Goal: Task Accomplishment & Management: Complete application form

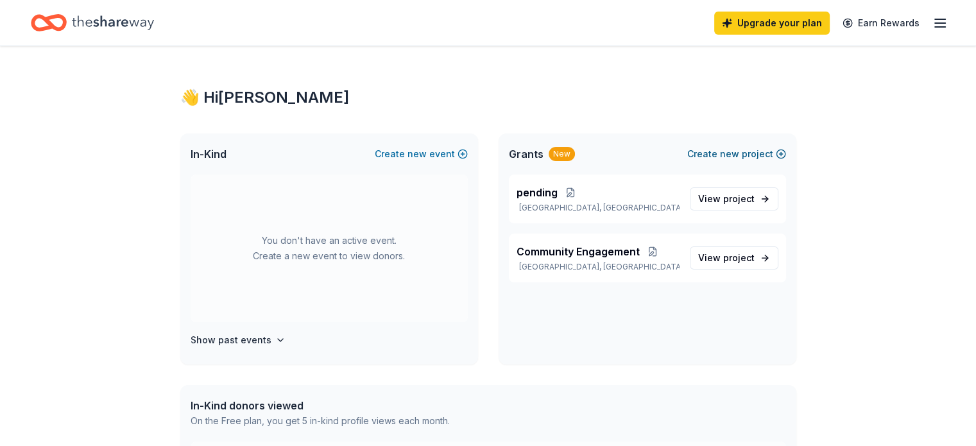
click at [748, 151] on button "Create new project" at bounding box center [736, 153] width 99 height 15
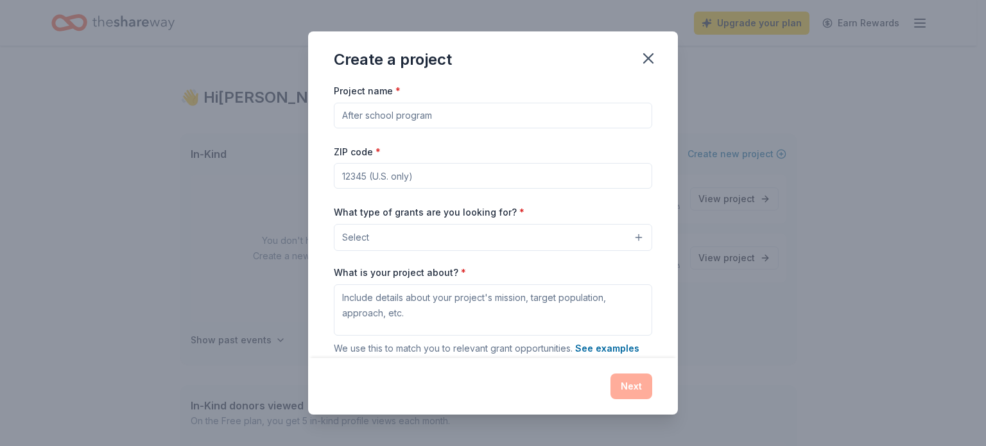
click at [413, 116] on input "Project name *" at bounding box center [493, 116] width 318 height 26
click at [374, 116] on input "Holistic Mental, Physical and" at bounding box center [493, 116] width 318 height 26
click at [478, 116] on input "Holistic Mental, Physical and" at bounding box center [493, 116] width 318 height 26
type input "Holistic Mental, Physical and Emotional Healing"
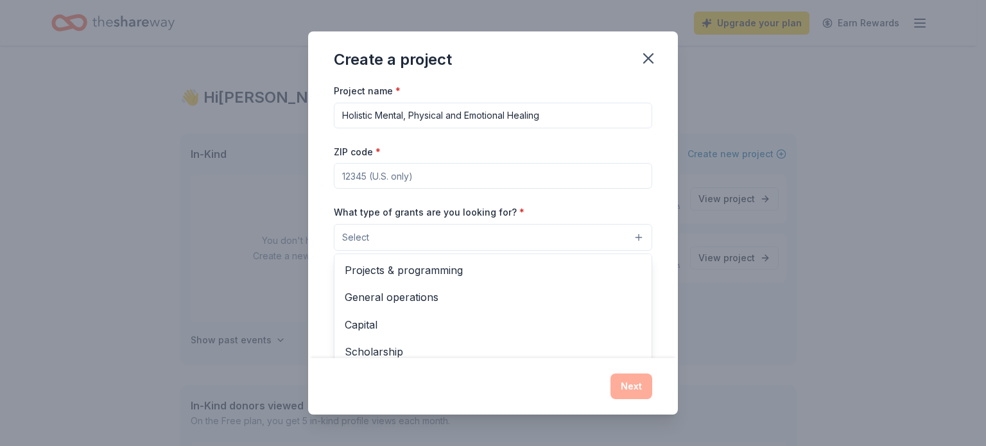
click at [488, 241] on button "Select" at bounding box center [493, 237] width 318 height 27
click at [436, 268] on span "Projects & programming" at bounding box center [493, 270] width 296 height 17
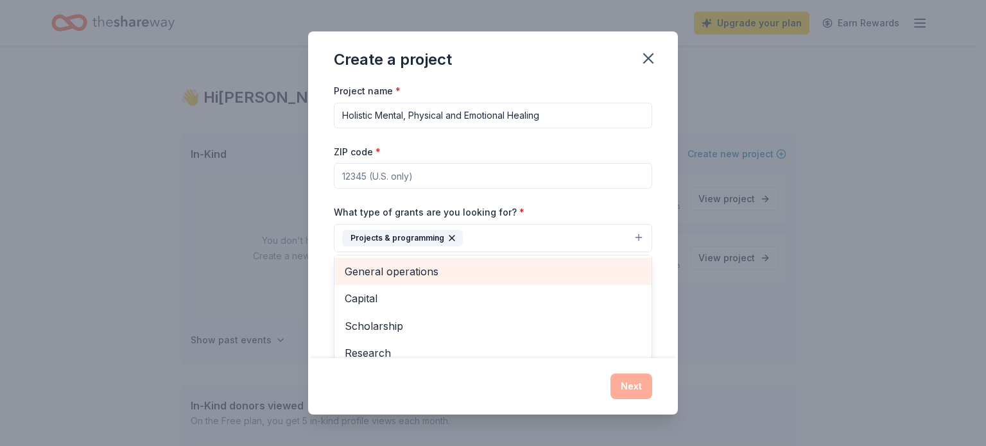
click at [444, 270] on span "General operations" at bounding box center [493, 271] width 296 height 17
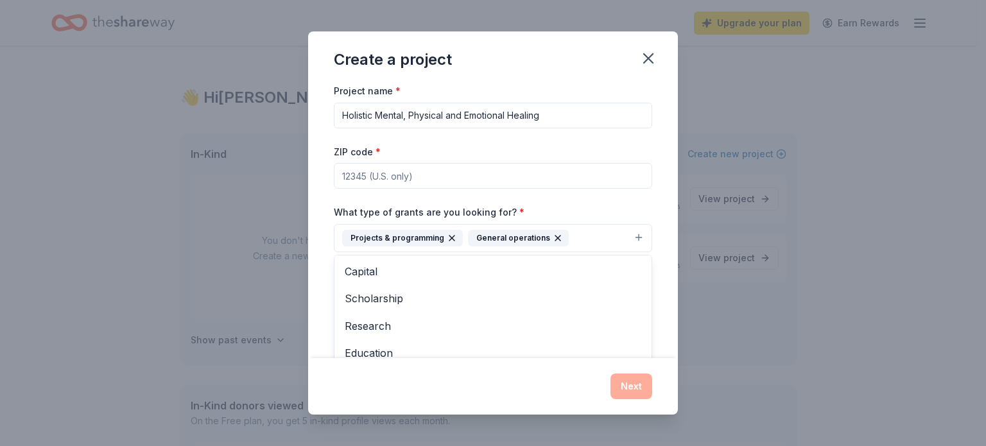
click at [552, 238] on icon "button" at bounding box center [557, 238] width 10 height 10
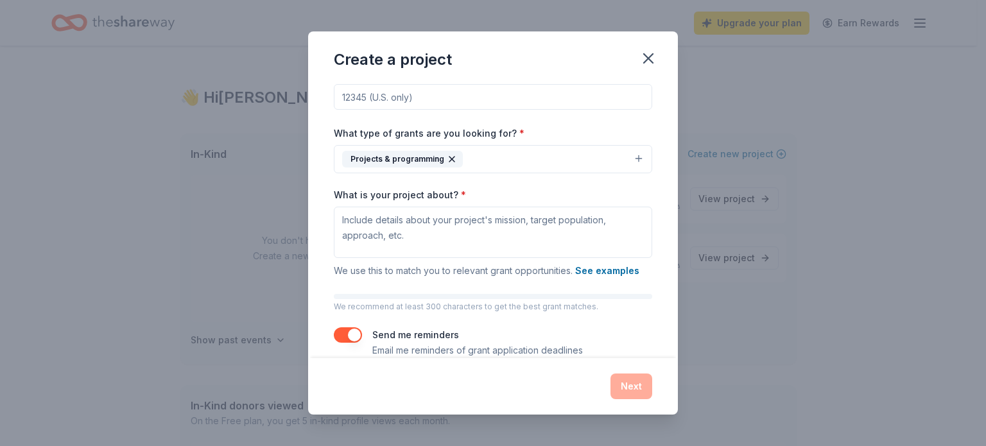
scroll to position [98, 0]
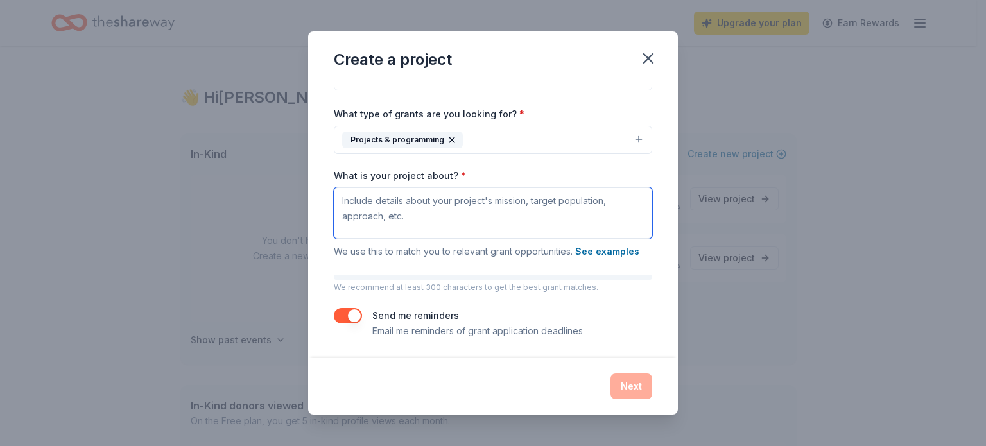
click at [341, 200] on textarea "What is your project about? *" at bounding box center [493, 212] width 318 height 51
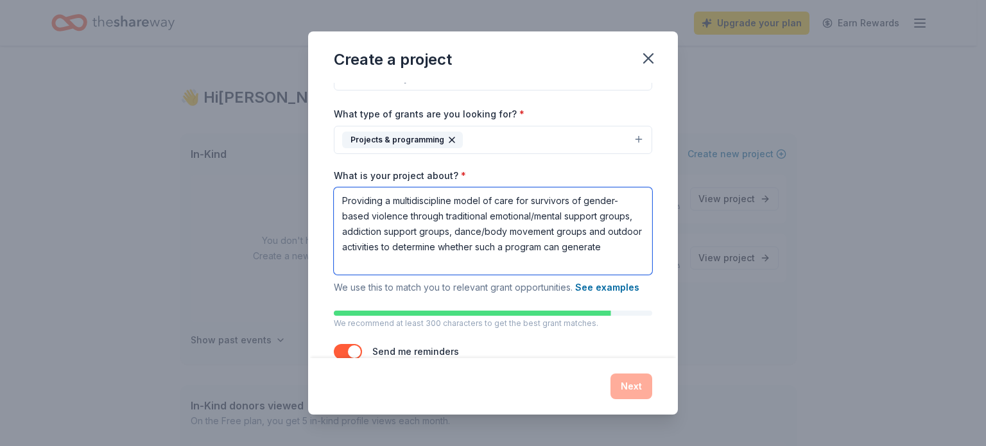
drag, startPoint x: 593, startPoint y: 246, endPoint x: 562, endPoint y: 244, distance: 30.9
click at [562, 244] on textarea "Providing a multidiscipline model of care for survivors of gender-based violenc…" at bounding box center [493, 230] width 318 height 87
click at [419, 264] on textarea "Providing a multidiscipline model of care for survivors of gender-based violenc…" at bounding box center [493, 230] width 318 height 87
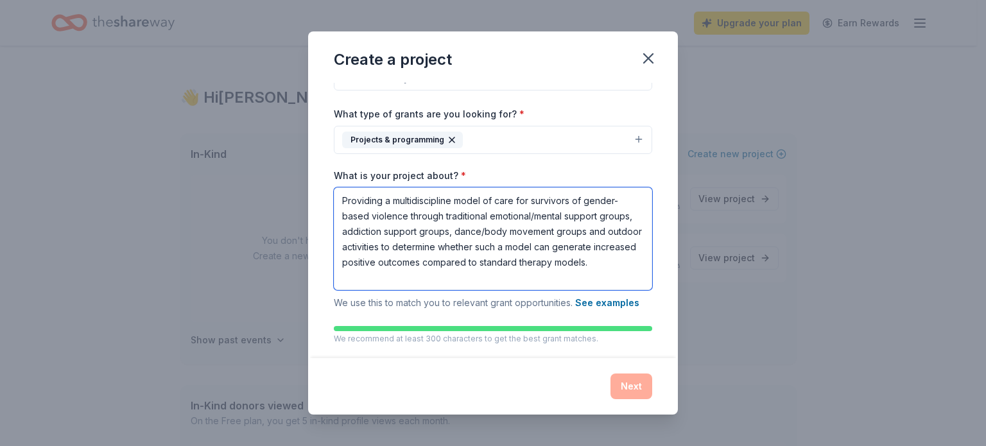
type textarea "Providing a multidiscipline model of care for survivors of gender-based violenc…"
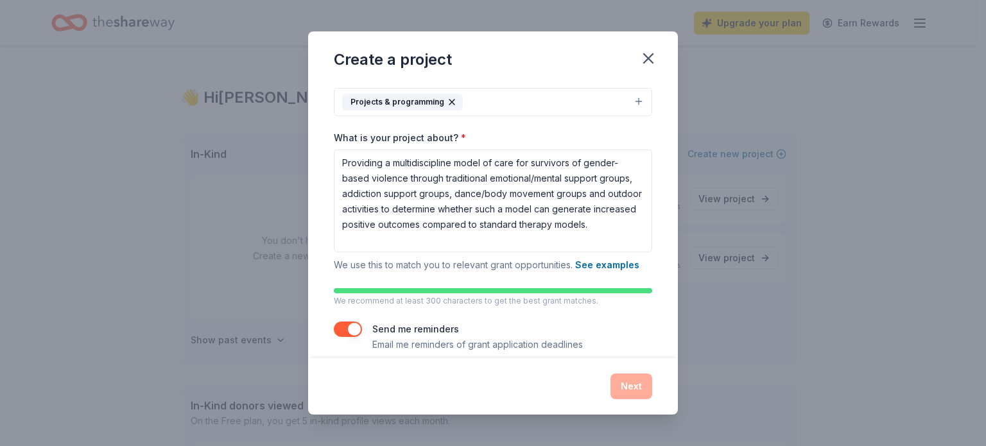
scroll to position [150, 0]
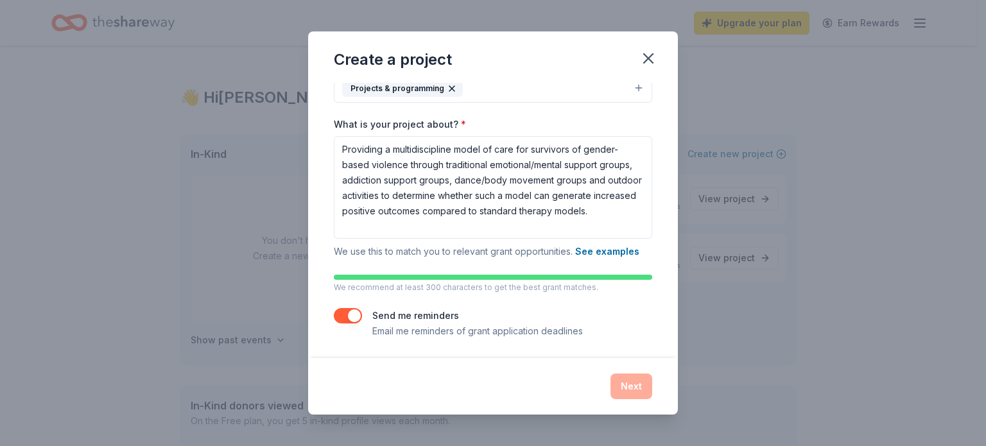
click at [354, 317] on button "button" at bounding box center [348, 315] width 28 height 15
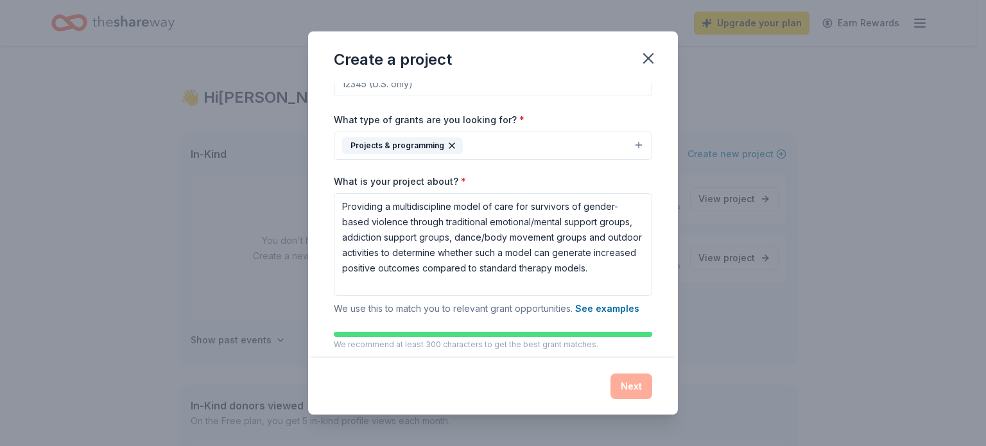
scroll to position [96, 0]
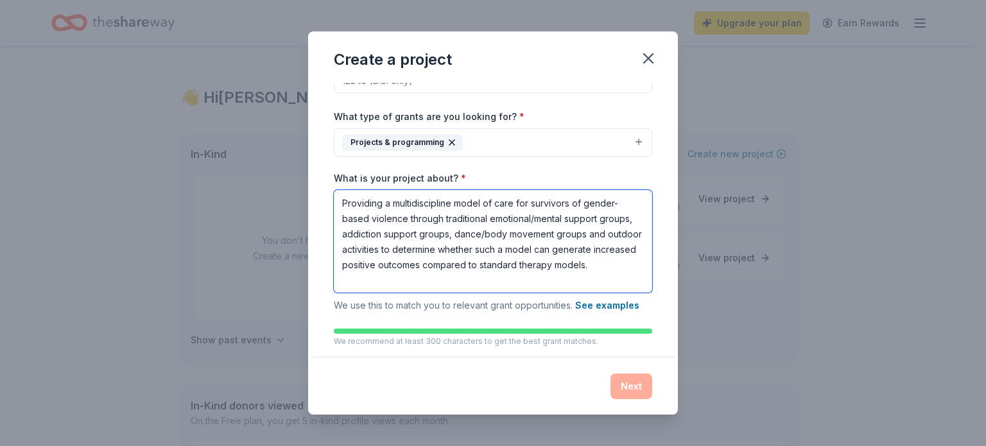
drag, startPoint x: 416, startPoint y: 284, endPoint x: 341, endPoint y: 202, distance: 110.8
click at [341, 202] on textarea "Providing a multidiscipline model of care for survivors of gender-based violenc…" at bounding box center [493, 241] width 318 height 103
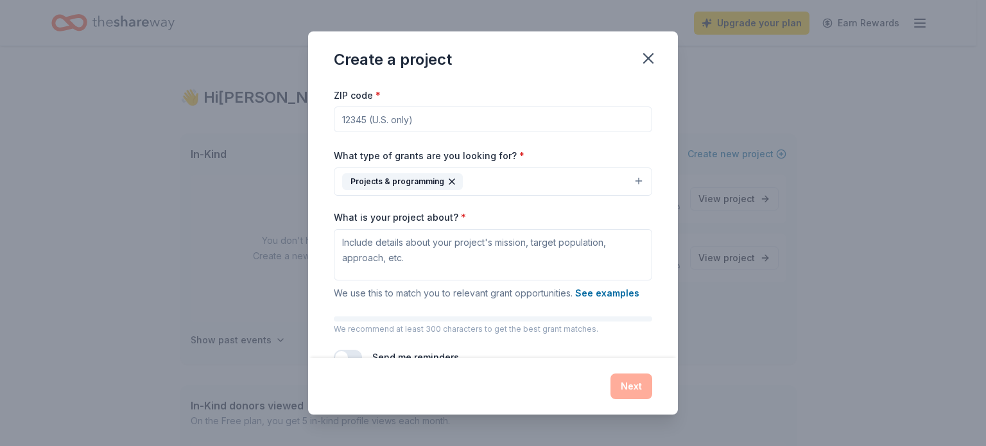
scroll to position [0, 0]
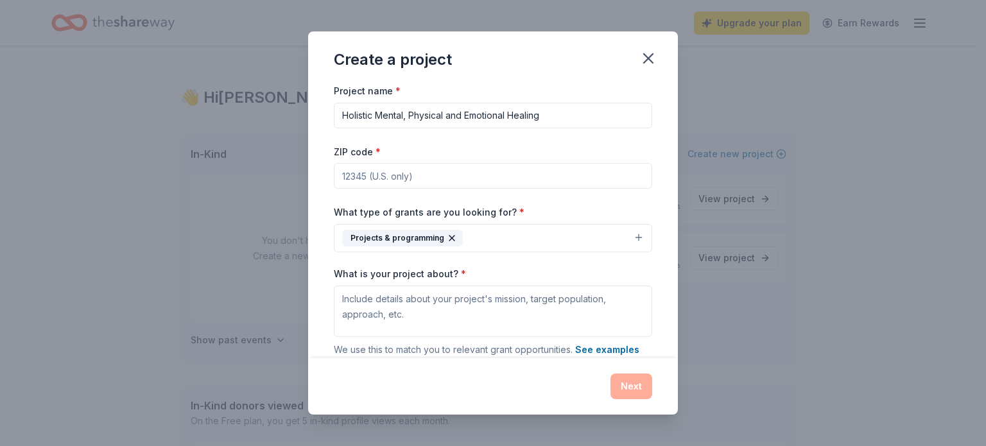
drag, startPoint x: 547, startPoint y: 116, endPoint x: 334, endPoint y: 121, distance: 213.8
click at [334, 121] on input "Holistic Mental, Physical and Emotional Healing" at bounding box center [493, 116] width 318 height 26
type input "Multidisciplined Model of Care"
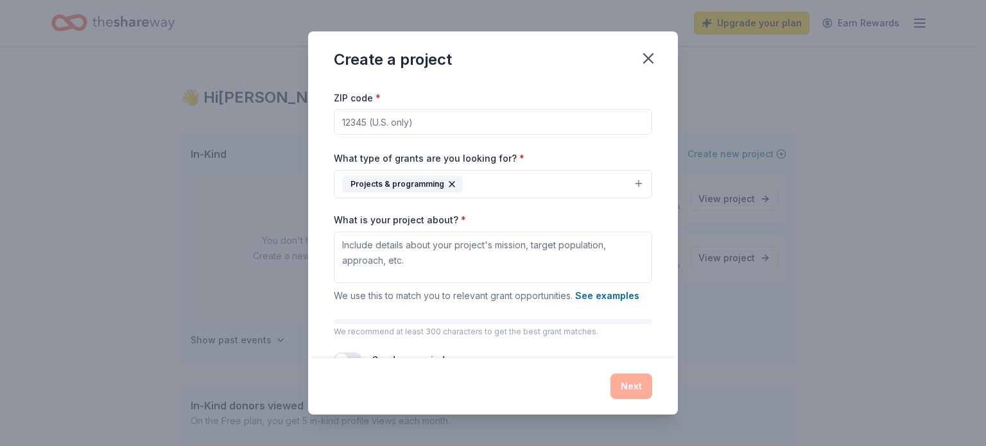
scroll to position [98, 0]
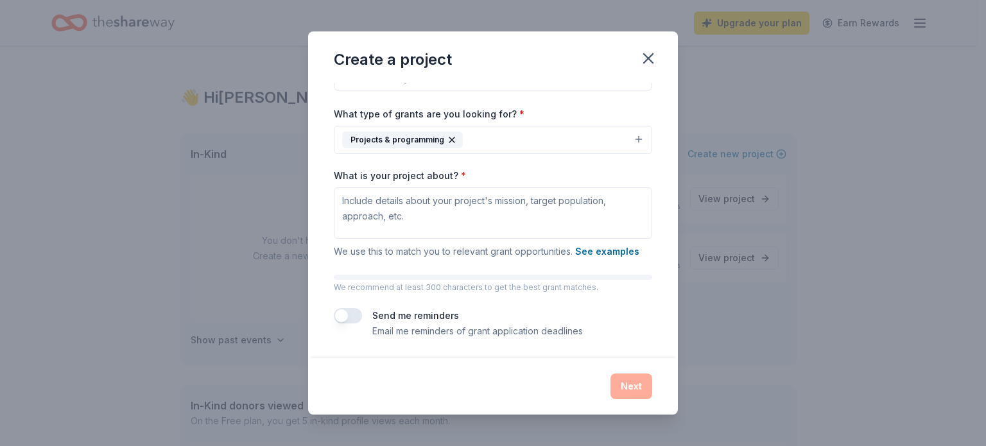
click at [665, 110] on div "Project name * Multidisciplined Model of Care ZIP code * What type of grants ar…" at bounding box center [493, 220] width 370 height 275
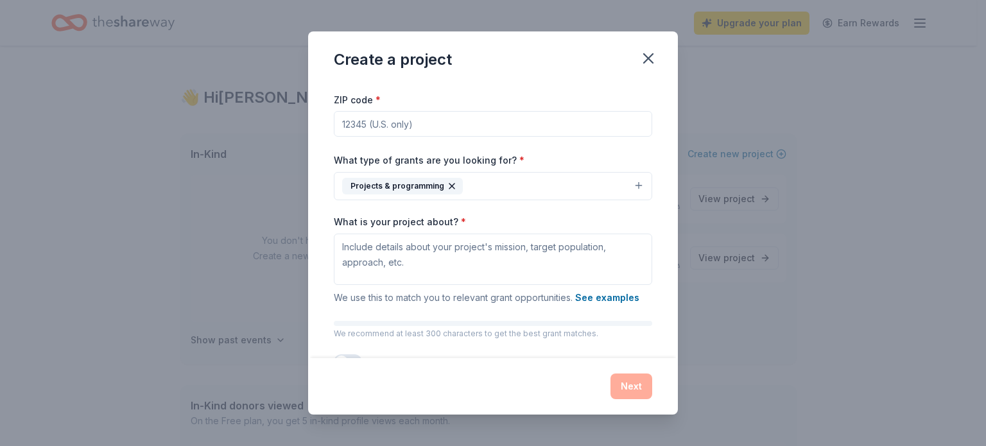
scroll to position [0, 0]
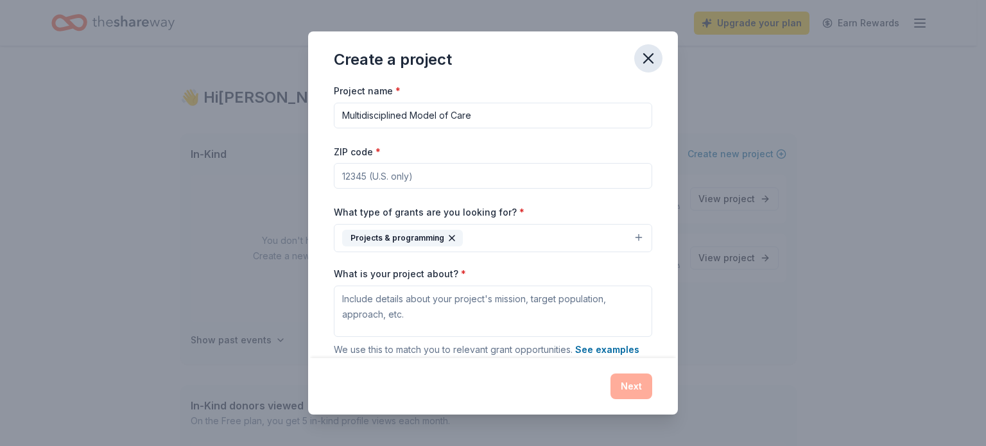
click at [645, 59] on icon "button" at bounding box center [648, 58] width 18 height 18
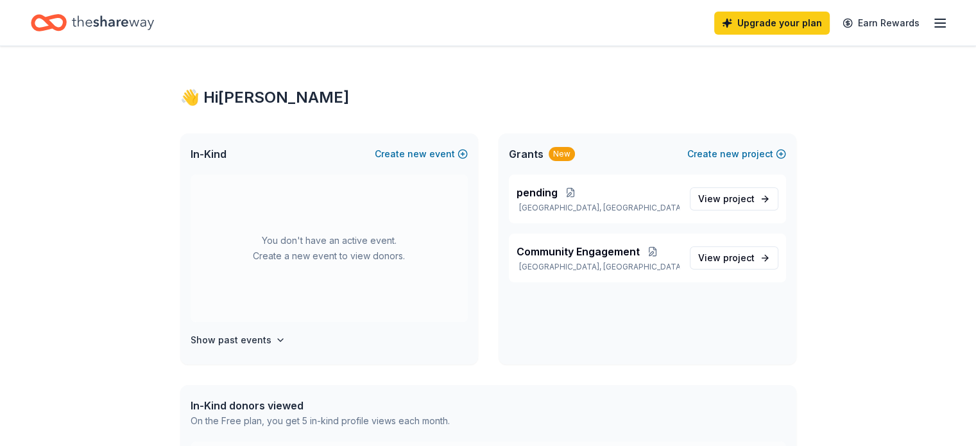
click at [935, 27] on line "button" at bounding box center [940, 27] width 10 height 0
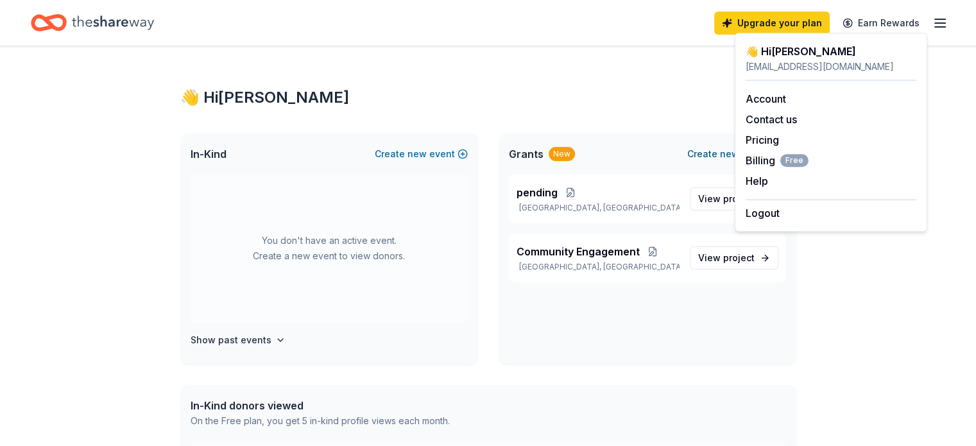
click at [706, 155] on button "Create new project" at bounding box center [736, 153] width 99 height 15
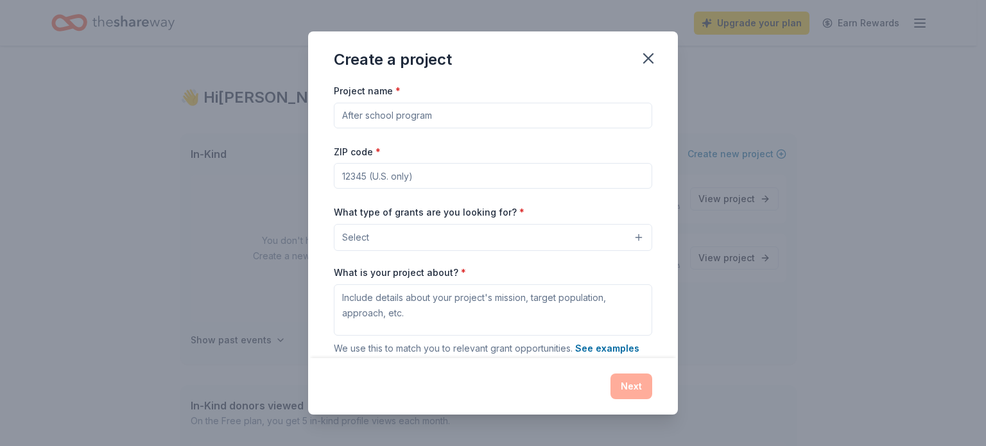
click at [455, 109] on input "Project name *" at bounding box center [493, 116] width 318 height 26
type input "Multidiciplined Model of Care"
click at [382, 178] on input "ZIP code *" at bounding box center [493, 176] width 318 height 26
type input "37211"
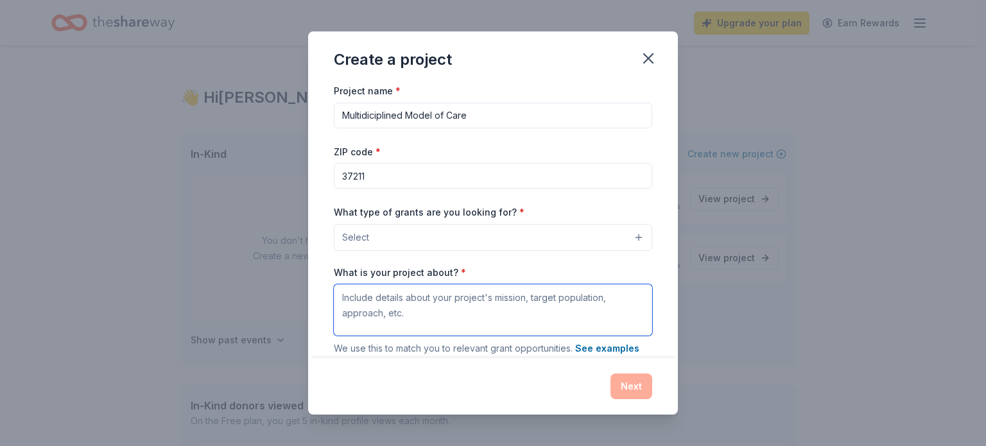
click at [465, 304] on textarea "What is your project about? *" at bounding box center [493, 309] width 318 height 51
paste textarea "Providing a multidiscipline model of care for survivors of gender-based violenc…"
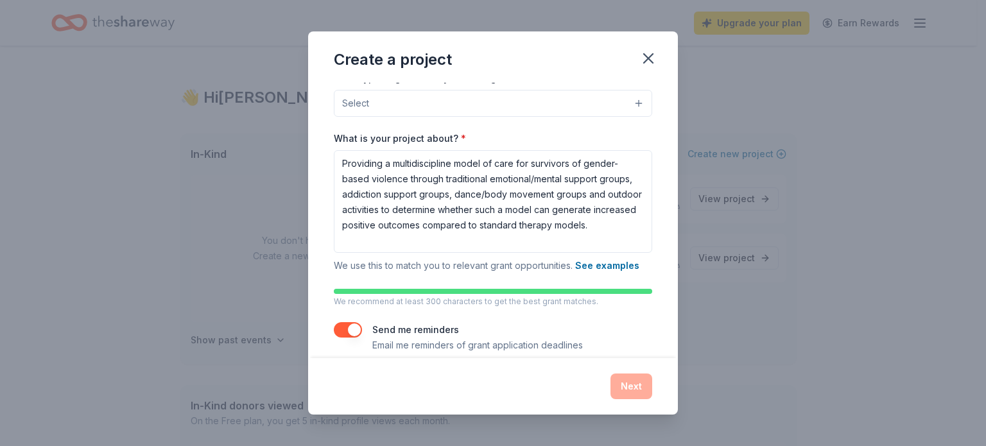
scroll to position [149, 0]
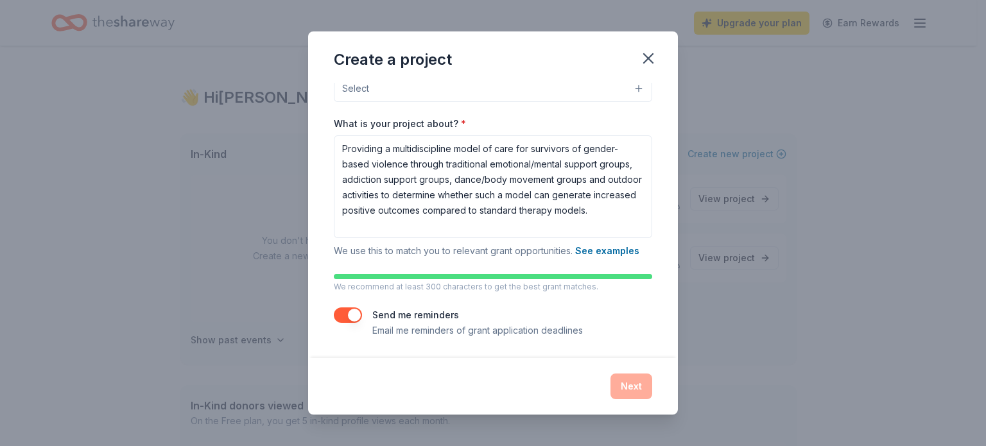
click at [613, 328] on div "Send me reminders Email me reminders of grant application deadlines" at bounding box center [493, 322] width 318 height 31
click at [352, 314] on button "button" at bounding box center [348, 314] width 28 height 15
drag, startPoint x: 605, startPoint y: 193, endPoint x: 529, endPoint y: 192, distance: 76.4
click at [529, 192] on textarea "Providing a multidiscipline model of care for survivors of gender-based violenc…" at bounding box center [493, 186] width 318 height 103
type textarea "Providing a multidiscipline model of care for survivors of gender-based violenc…"
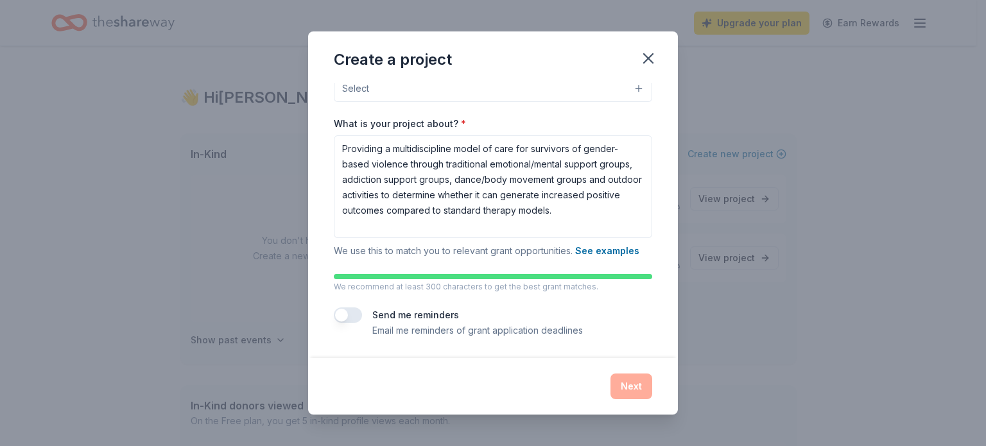
click at [633, 389] on div "Next" at bounding box center [493, 386] width 318 height 26
click at [629, 91] on button "Select" at bounding box center [493, 88] width 318 height 27
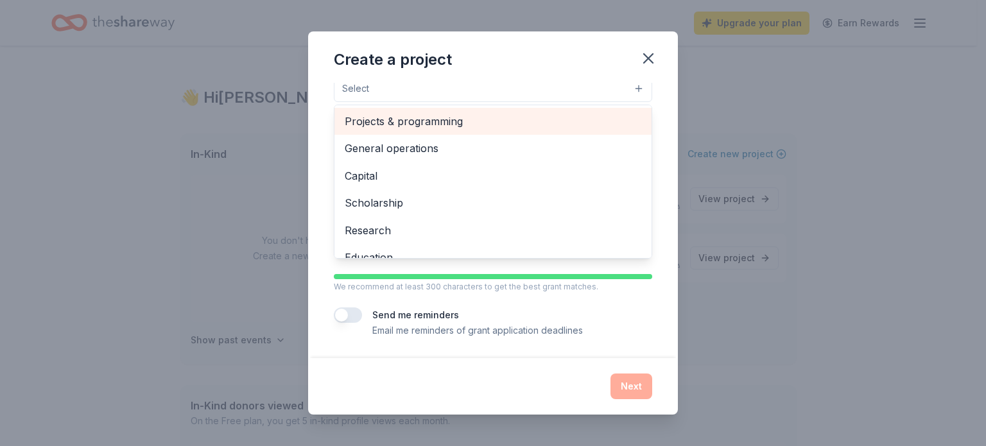
click at [539, 119] on span "Projects & programming" at bounding box center [493, 121] width 296 height 17
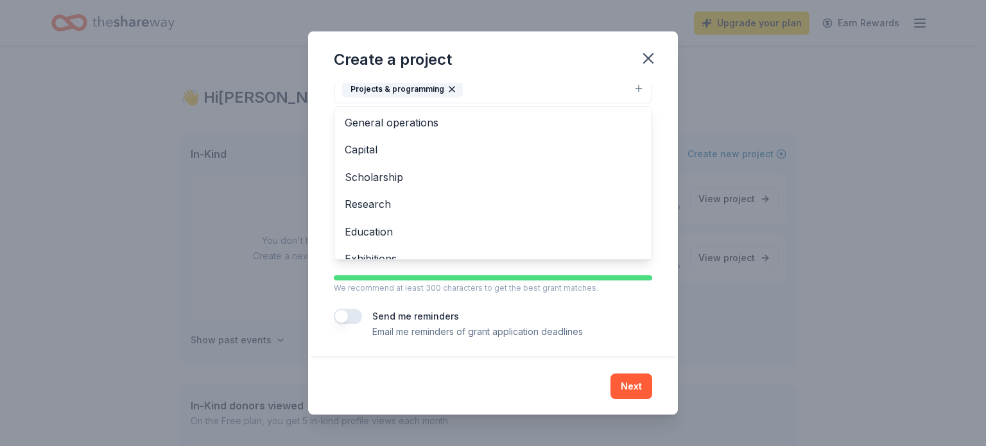
click at [640, 388] on div "Create a project Project name * Multidiciplined Model of Care ZIP code * 37211 …" at bounding box center [493, 222] width 370 height 383
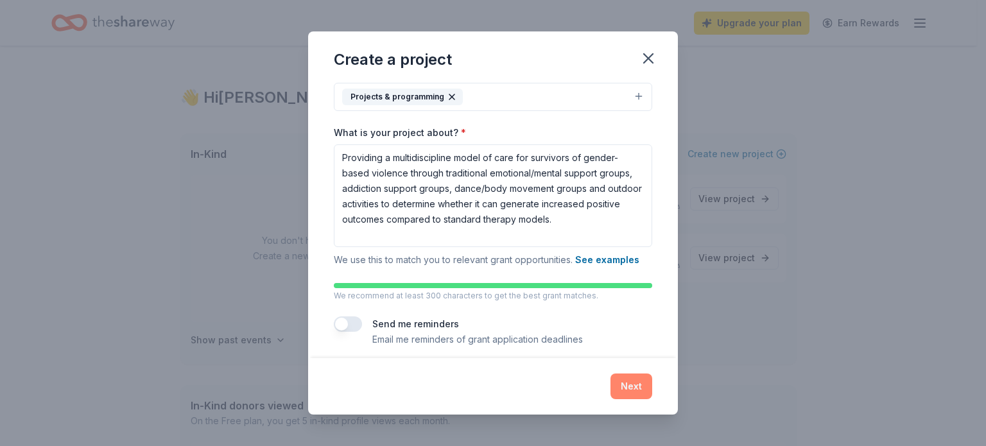
click at [640, 388] on button "Next" at bounding box center [631, 386] width 42 height 26
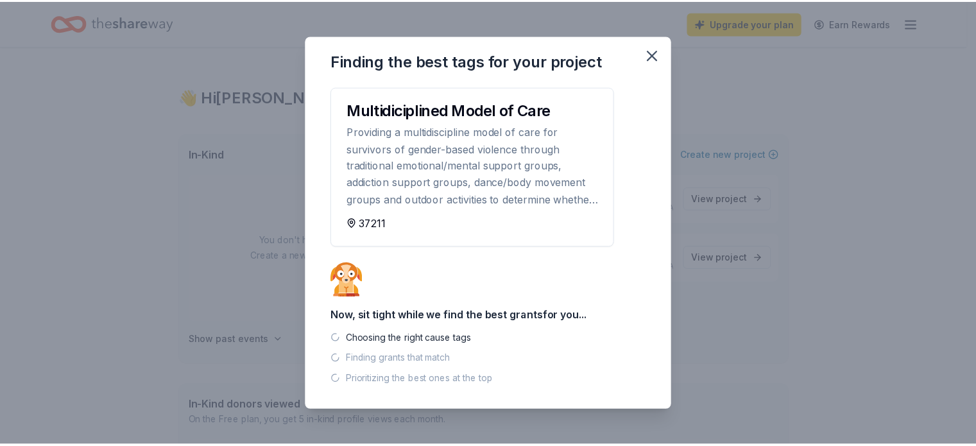
scroll to position [0, 0]
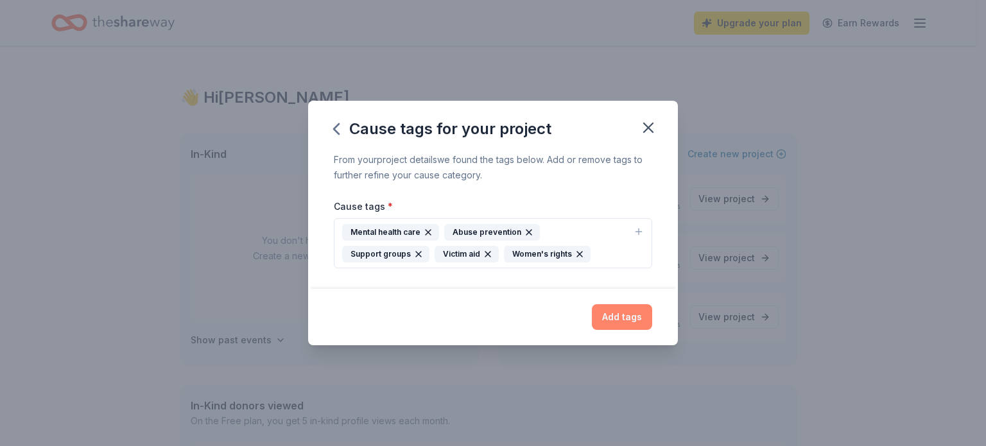
click at [637, 318] on button "Add tags" at bounding box center [622, 317] width 60 height 26
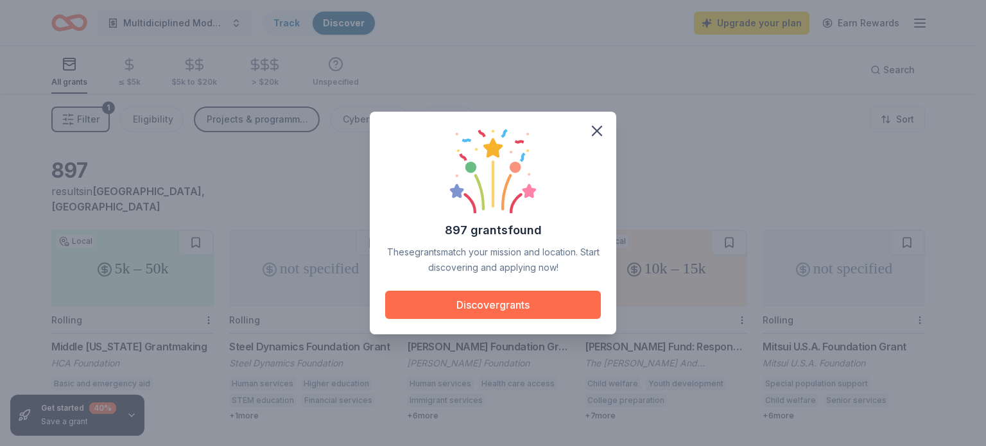
click at [492, 308] on button "Discover grants" at bounding box center [493, 305] width 216 height 28
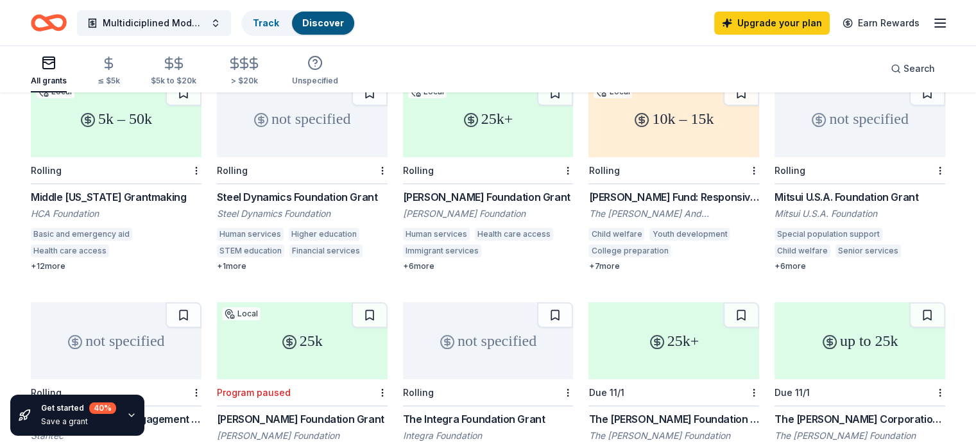
scroll to position [157, 0]
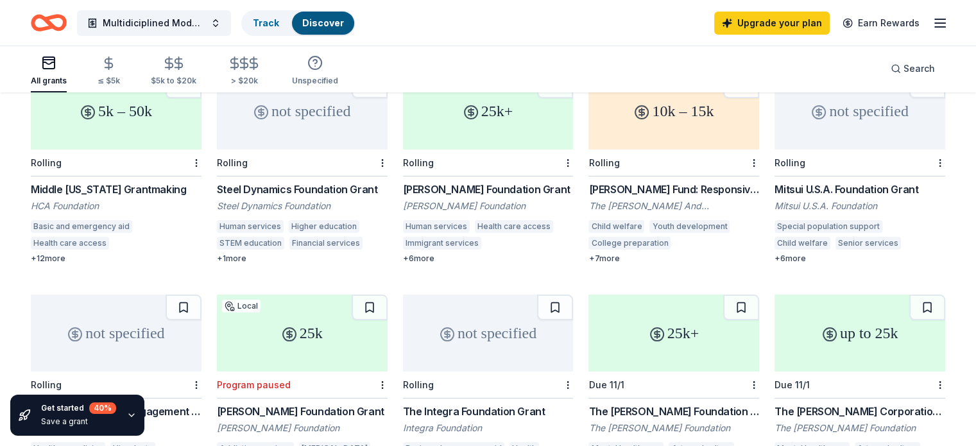
click at [787, 253] on div "+ 6 more" at bounding box center [860, 258] width 171 height 10
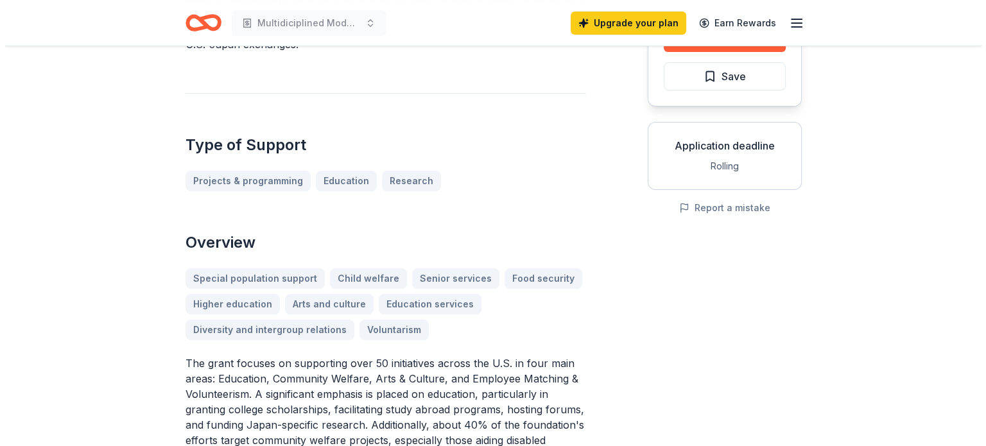
scroll to position [174, 0]
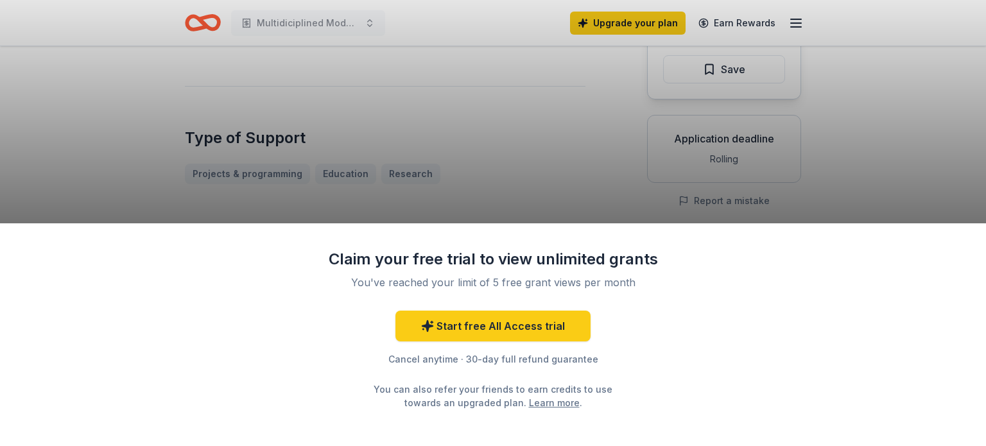
click at [975, 108] on html "Multidiciplined Model of Care Upgrade your plan Earn Rewards Mitsui U.S.A. Foun…" at bounding box center [493, 49] width 986 height 446
click at [483, 322] on link "Start free All Access trial" at bounding box center [492, 326] width 195 height 31
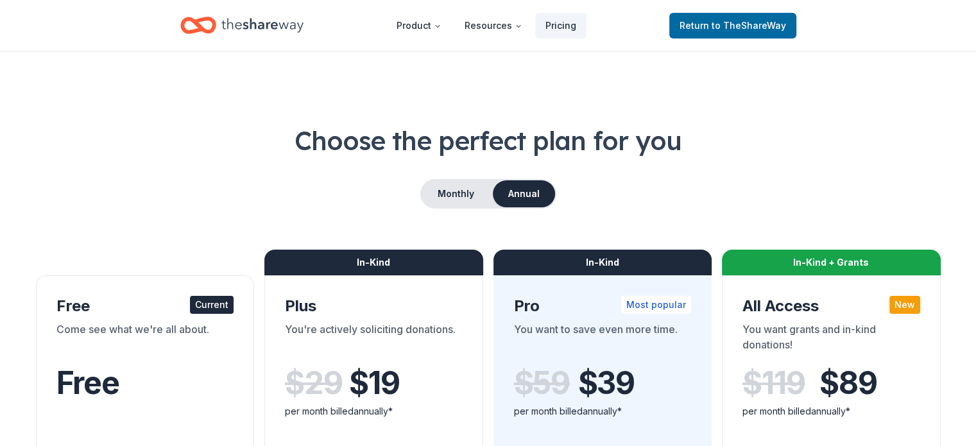
click at [151, 337] on div "Come see what we're all about." at bounding box center [145, 339] width 178 height 36
click at [706, 23] on span "Return to TheShareWay" at bounding box center [733, 25] width 107 height 15
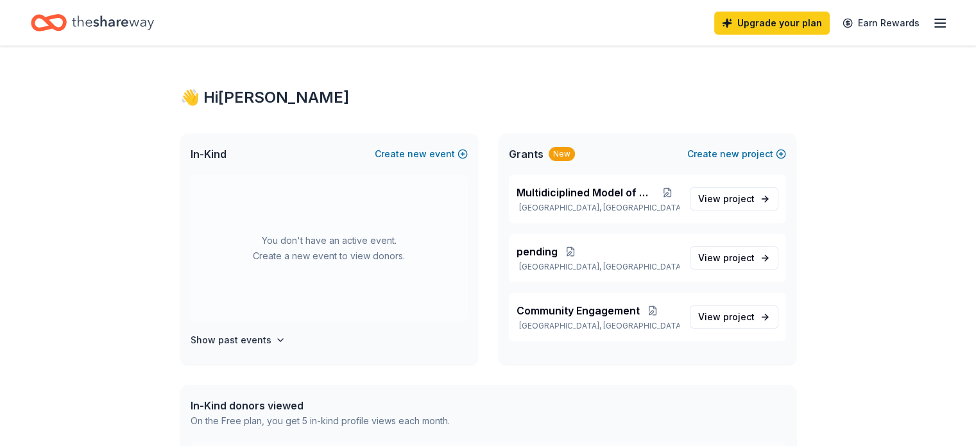
click at [932, 23] on icon "button" at bounding box center [939, 22] width 15 height 15
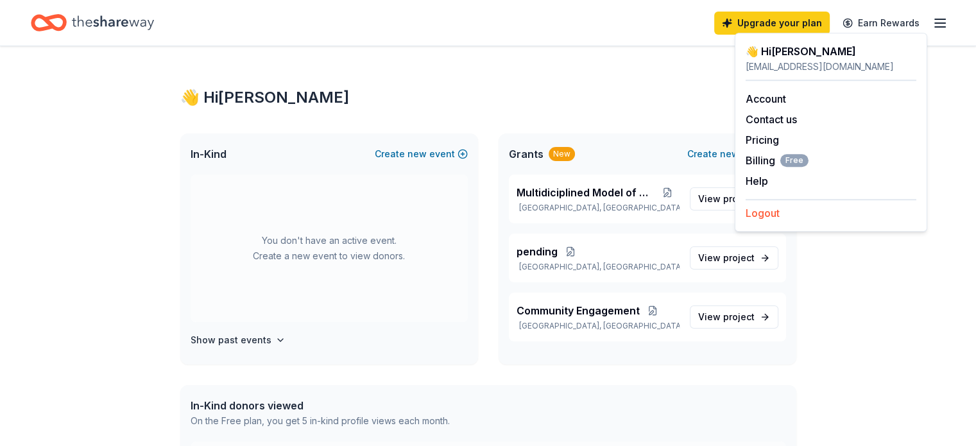
click at [775, 214] on button "Logout" at bounding box center [763, 212] width 34 height 15
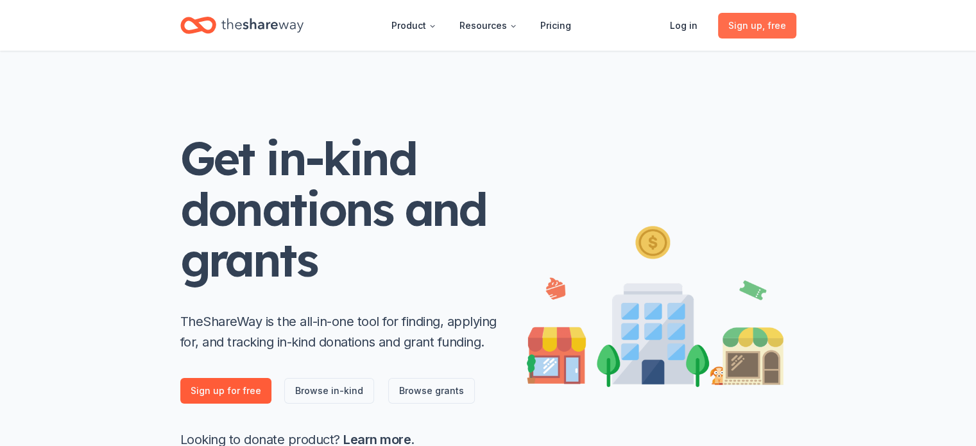
click at [767, 20] on span ", free" at bounding box center [774, 25] width 24 height 11
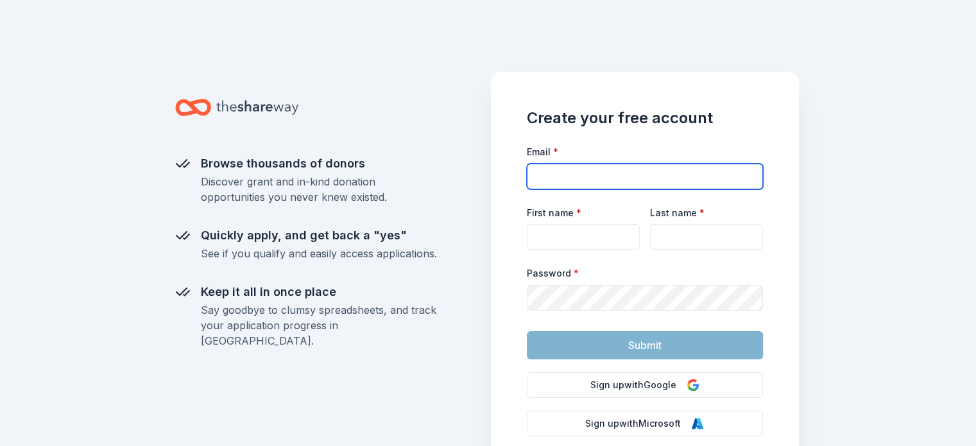
click at [569, 182] on input "Email *" at bounding box center [645, 177] width 236 height 26
type input "gmcclain@silentnolongertn.org"
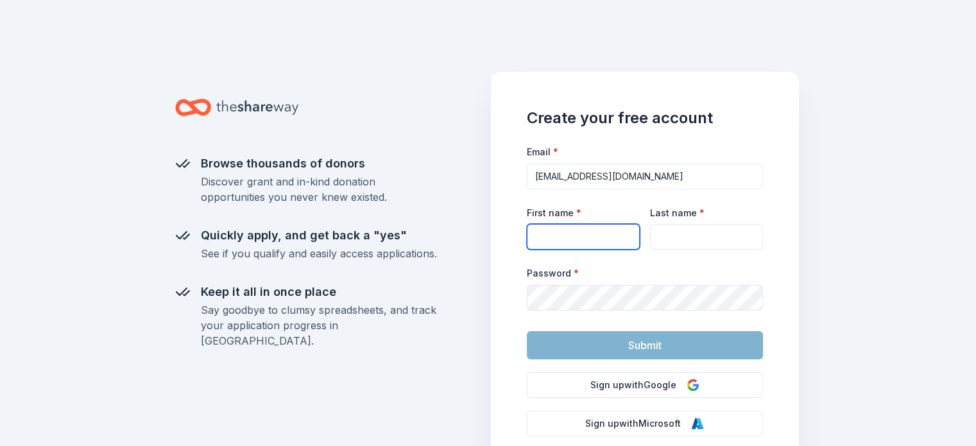
click at [595, 237] on input "First name *" at bounding box center [583, 237] width 113 height 26
type input "Greta"
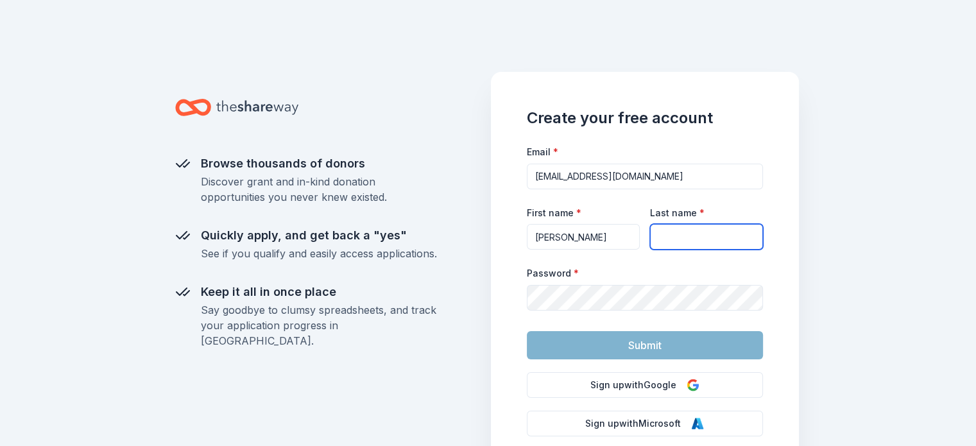
type input "McClain"
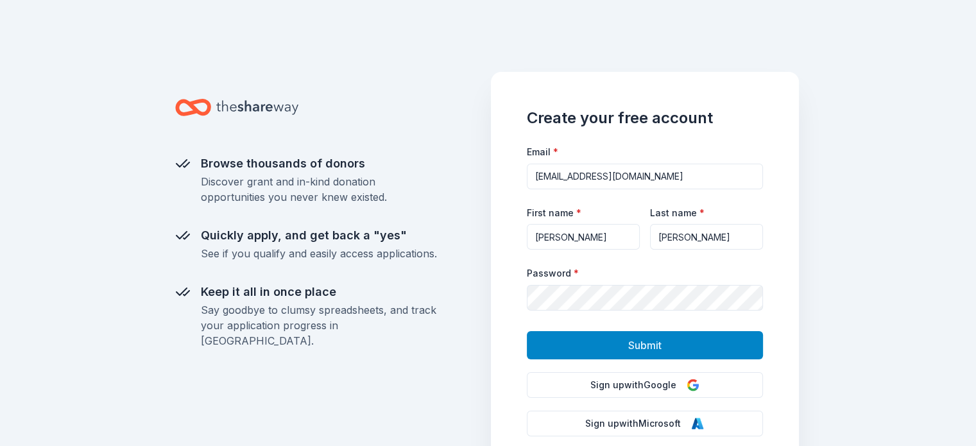
click at [656, 347] on span "Submit" at bounding box center [644, 345] width 33 height 17
